Goal: Task Accomplishment & Management: Manage account settings

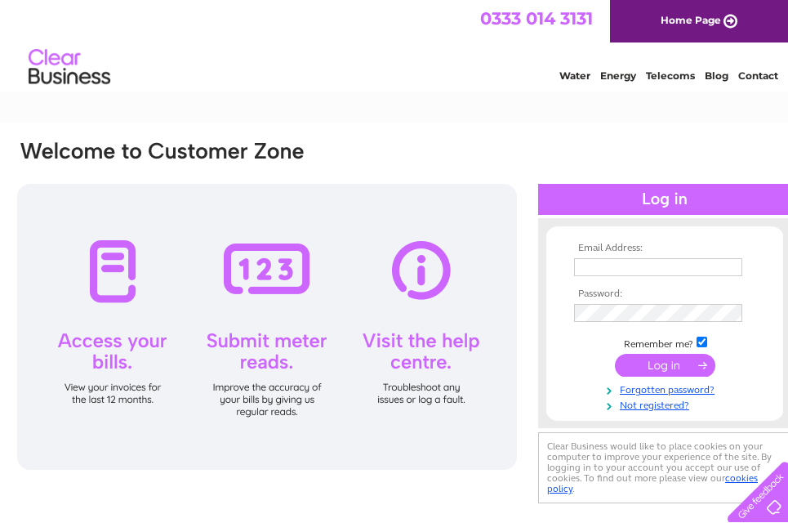
type input "[EMAIL_ADDRESS][DOMAIN_NAME]"
click at [662, 363] on input "submit" at bounding box center [665, 365] width 100 height 23
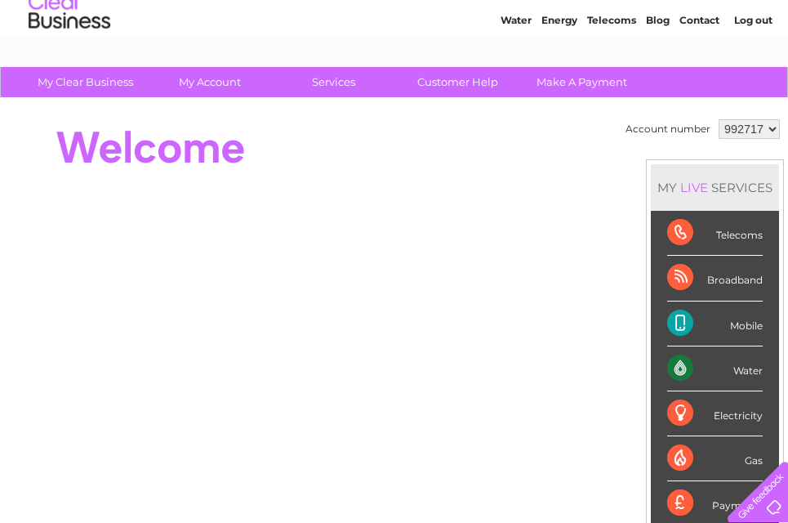
scroll to position [82, 0]
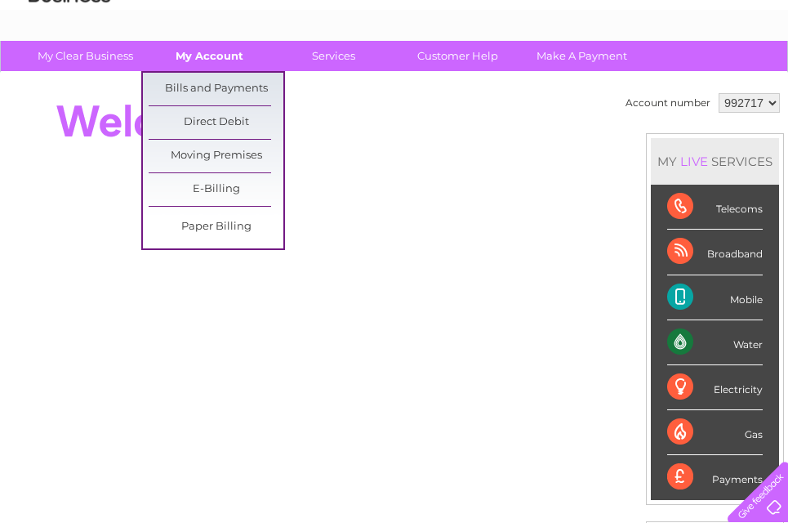
click at [219, 57] on link "My Account" at bounding box center [209, 56] width 135 height 30
click at [220, 81] on link "Bills and Payments" at bounding box center [216, 89] width 135 height 33
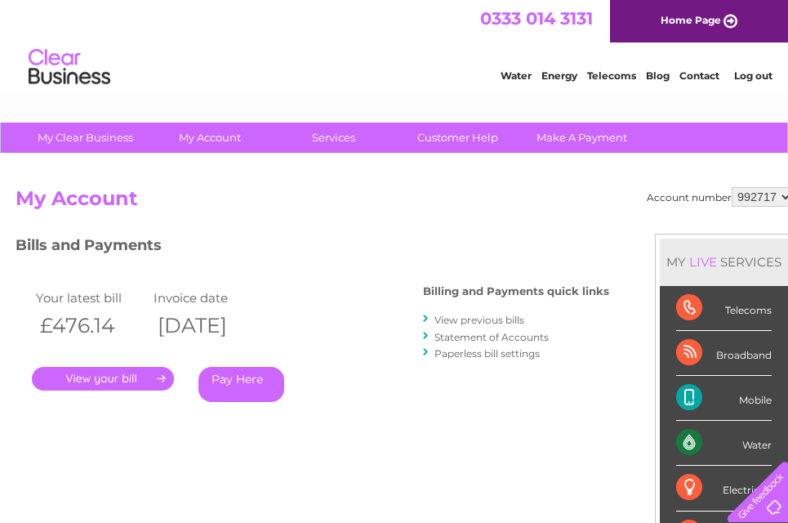
click at [122, 379] on link "." at bounding box center [103, 379] width 142 height 24
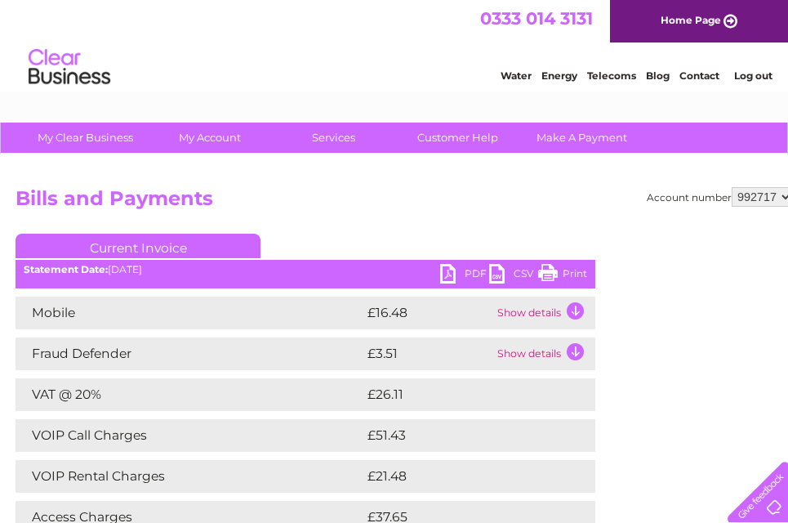
click at [465, 271] on link "PDF" at bounding box center [464, 276] width 49 height 24
